Goal: Information Seeking & Learning: Learn about a topic

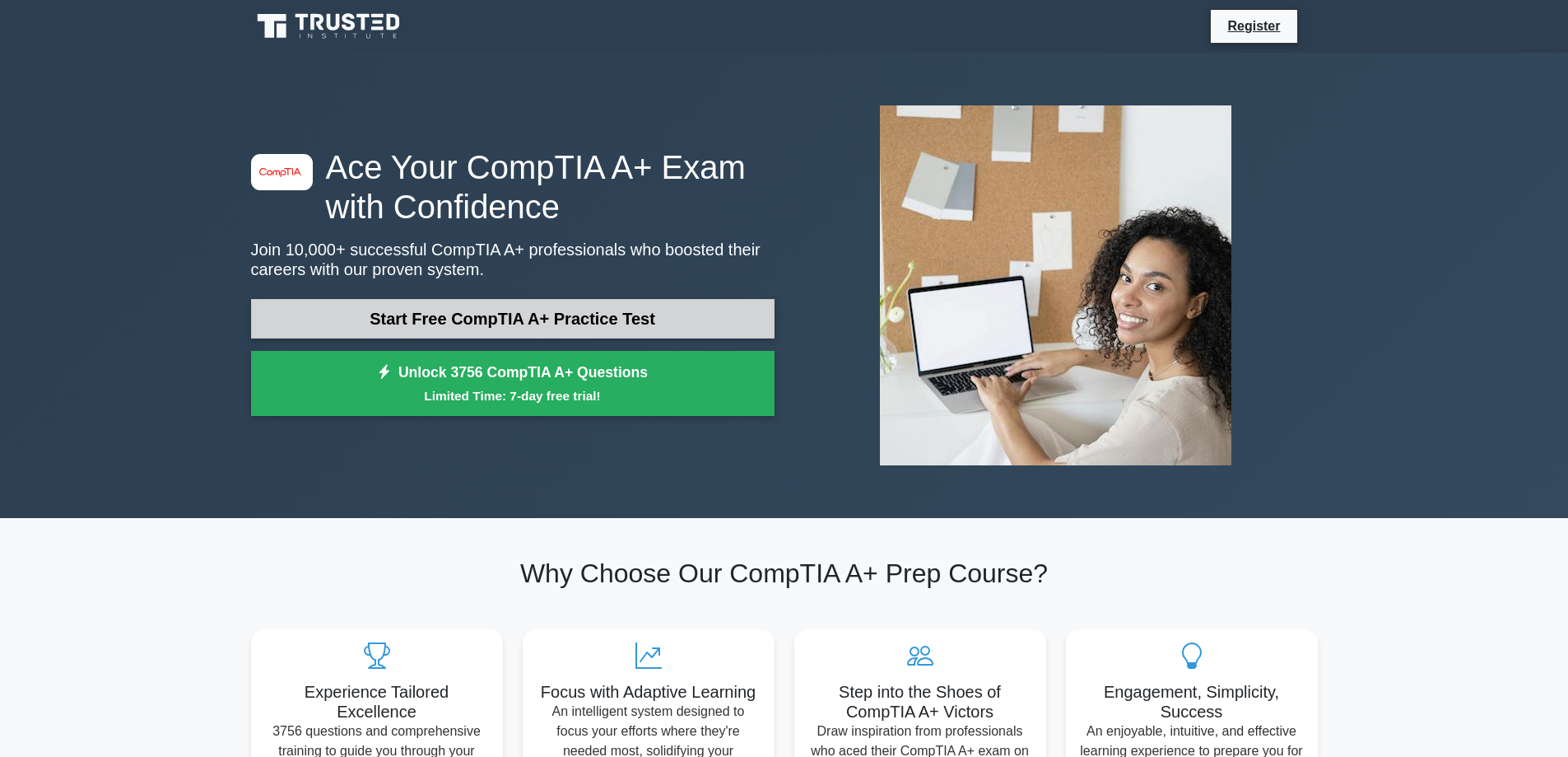
click at [456, 316] on link "Start Free CompTIA A+ Practice Test" at bounding box center [512, 319] width 523 height 39
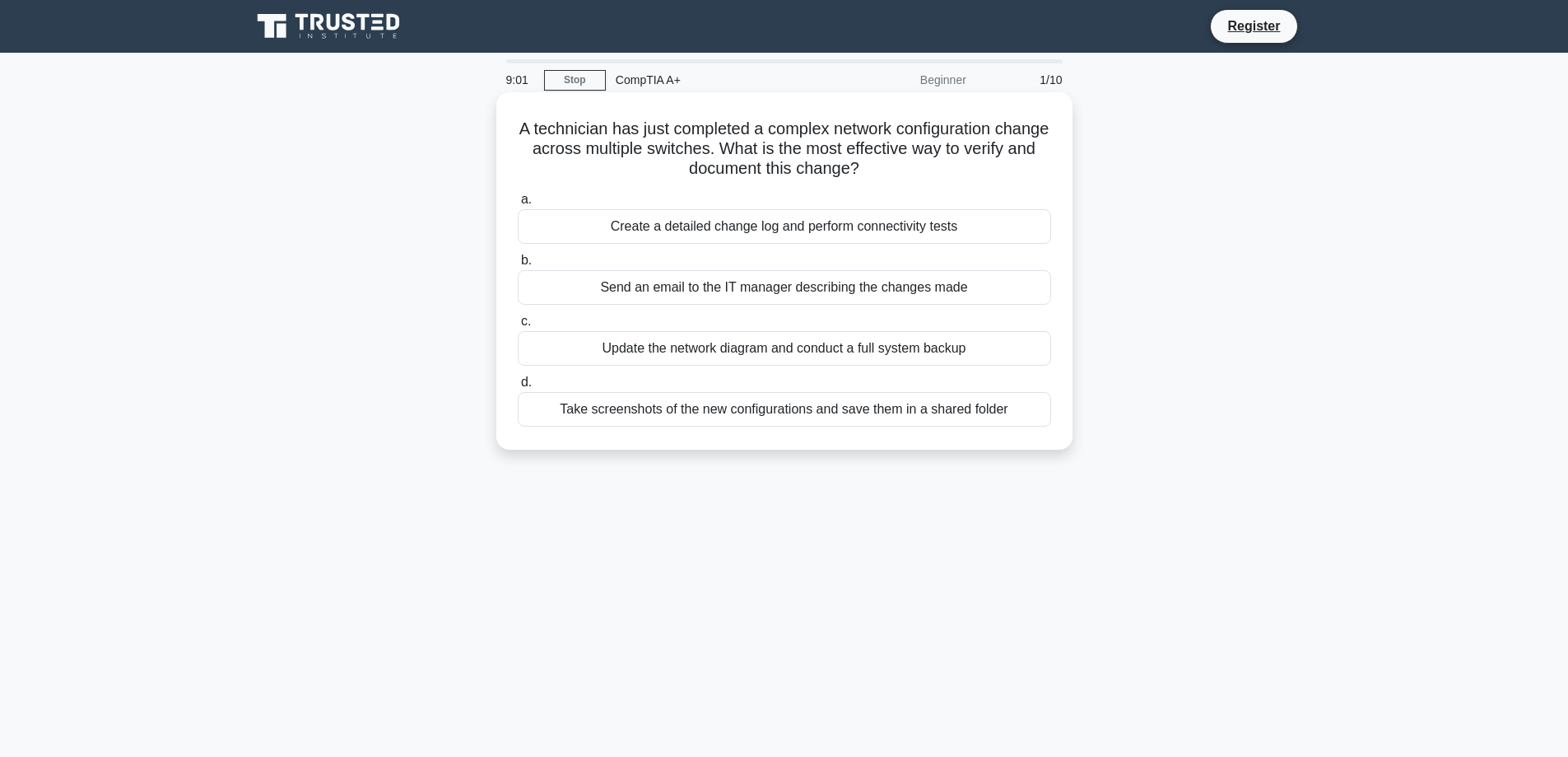
click at [757, 231] on div "Create a detailed change log and perform connectivity tests" at bounding box center [784, 227] width 533 height 35
click at [518, 205] on input "a. Create a detailed change log and perform connectivity tests" at bounding box center [518, 200] width 0 height 11
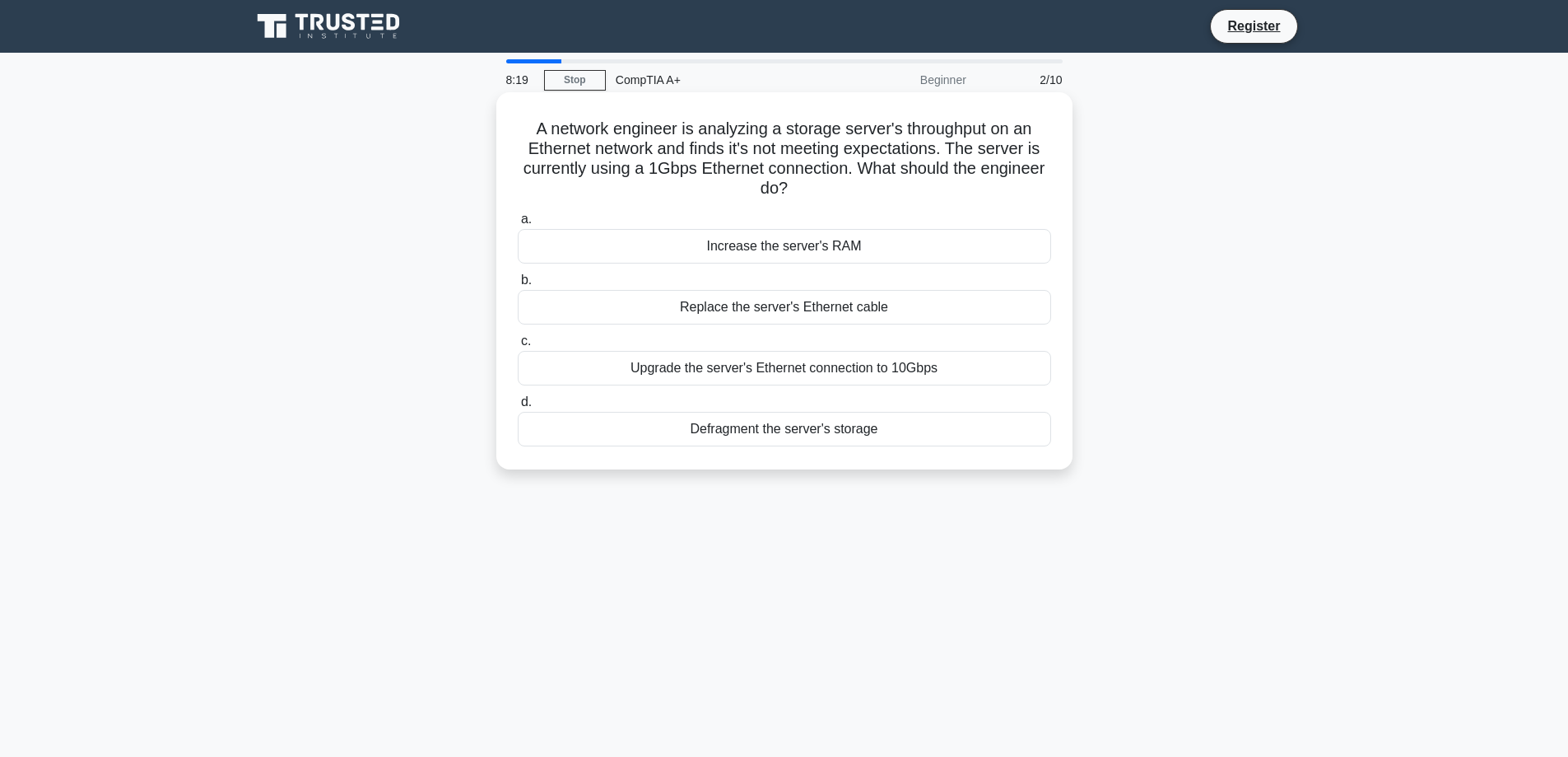
click at [841, 438] on div "Defragment the server's storage" at bounding box center [784, 429] width 533 height 35
click at [518, 407] on input "d. Defragment the server's storage" at bounding box center [518, 403] width 0 height 11
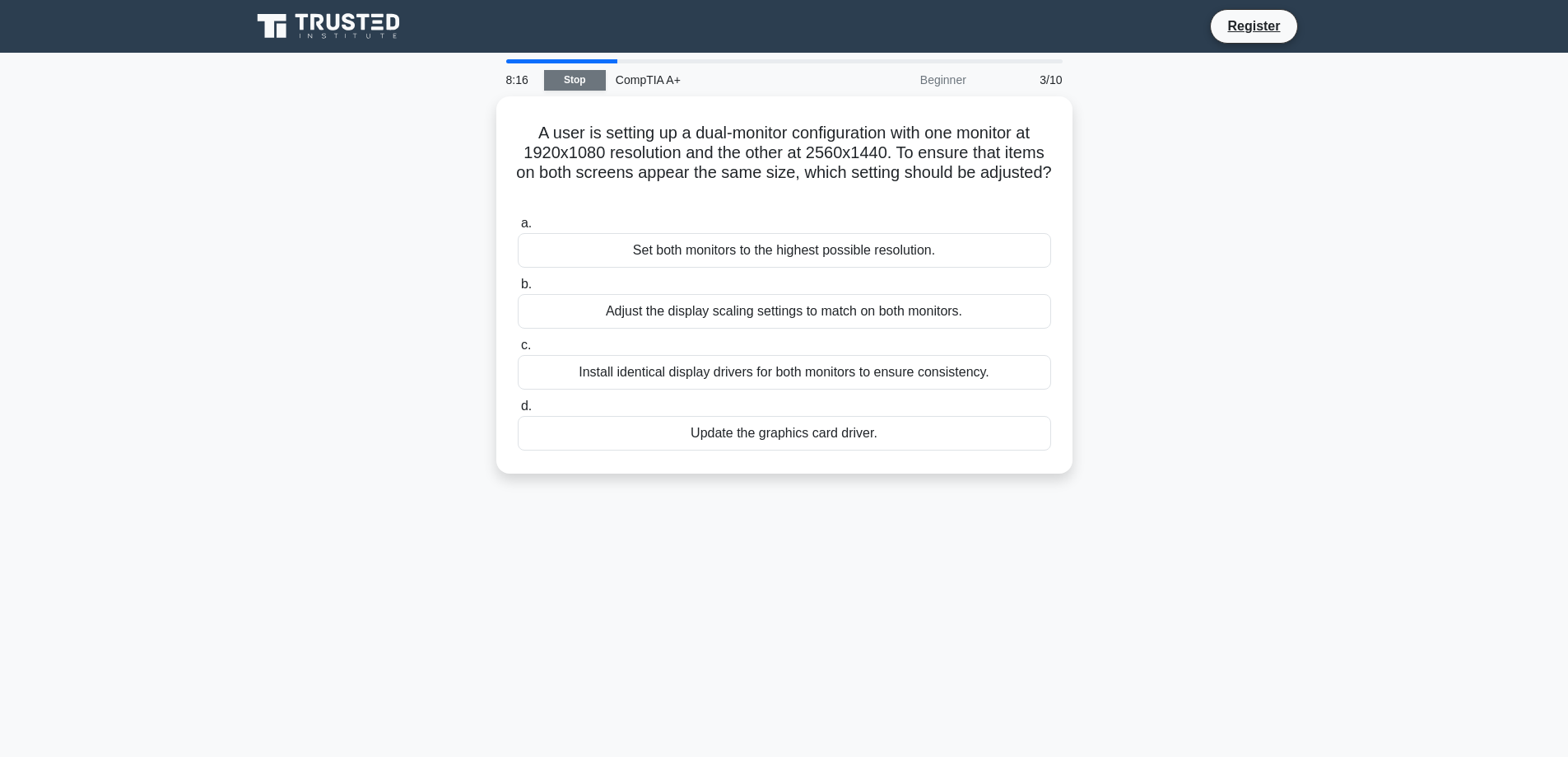
click at [564, 83] on link "Stop" at bounding box center [575, 80] width 61 height 20
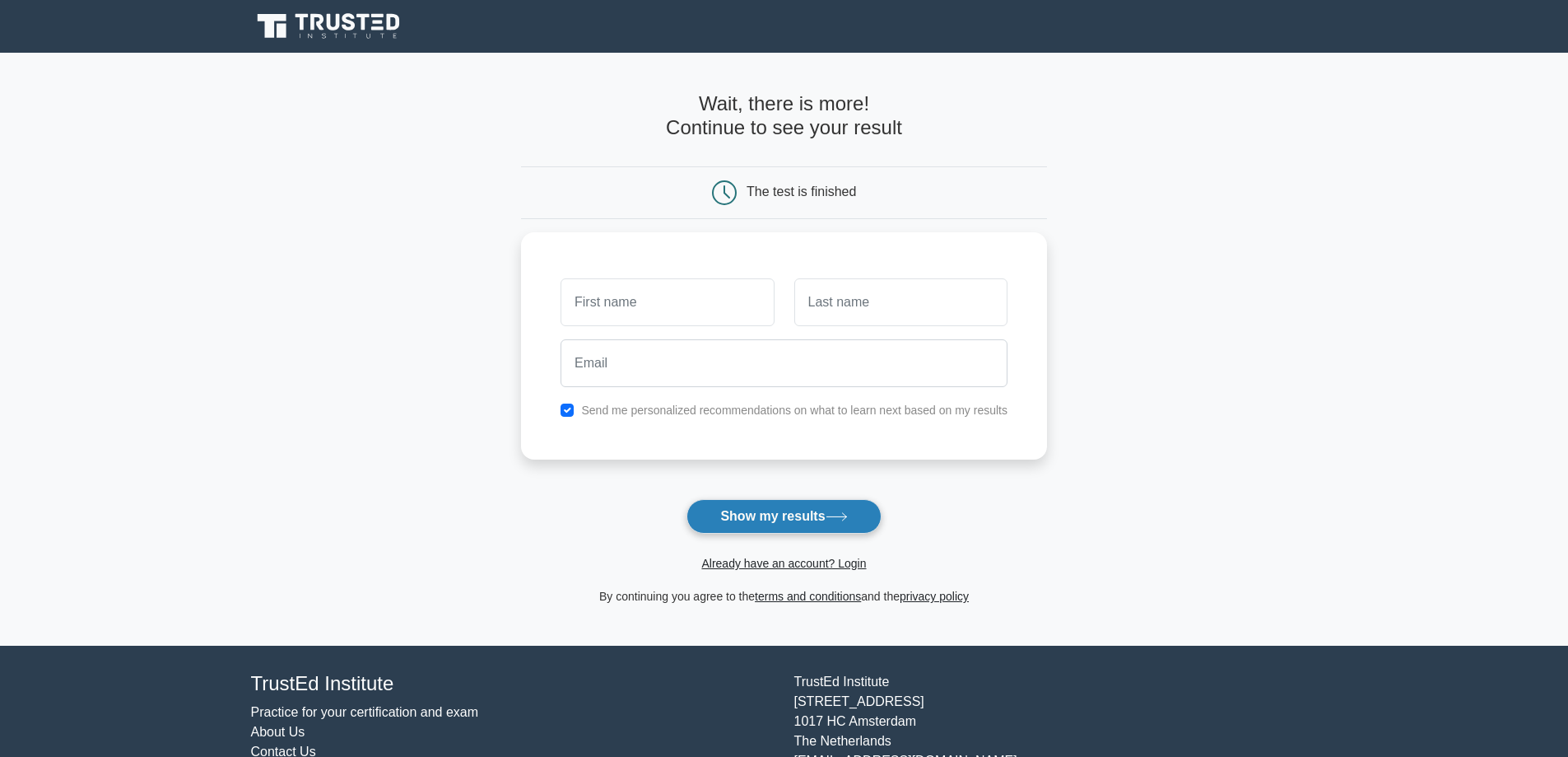
click at [762, 510] on button "Show my results" at bounding box center [784, 516] width 194 height 35
click at [1444, 308] on main "Wait, there is more! Continue to see your result The test is finished and the" at bounding box center [784, 350] width 1568 height 593
